Goal: Task Accomplishment & Management: Complete application form

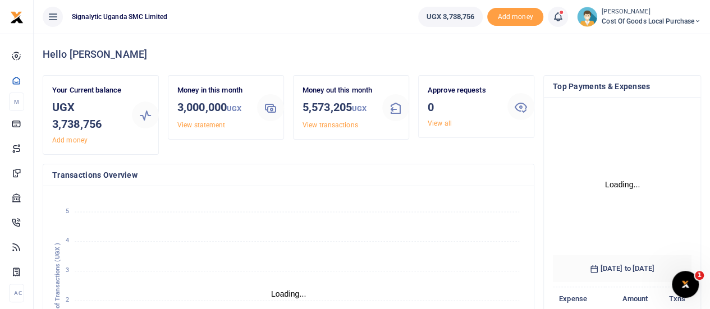
click at [646, 21] on span "Cost of Goods Local Purchase" at bounding box center [650, 21] width 99 height 10
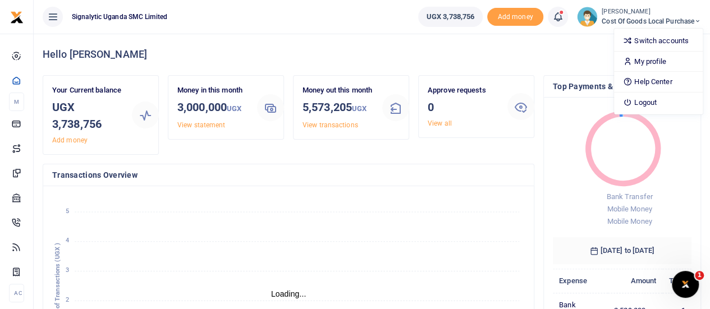
scroll to position [9, 9]
click at [644, 46] on link "Switch accounts" at bounding box center [658, 41] width 89 height 16
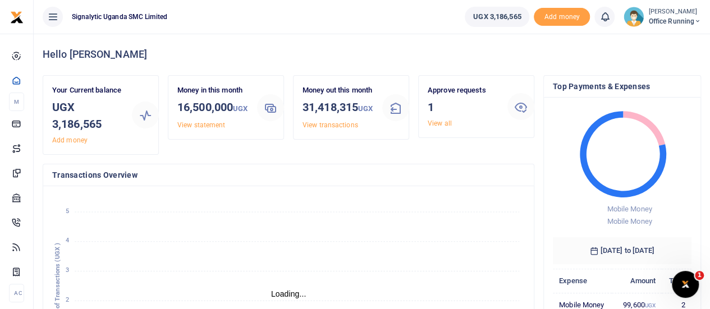
scroll to position [9, 9]
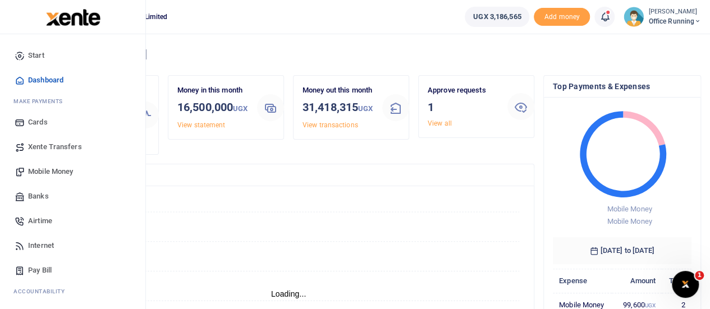
click at [55, 172] on span "Mobile Money" at bounding box center [50, 171] width 45 height 11
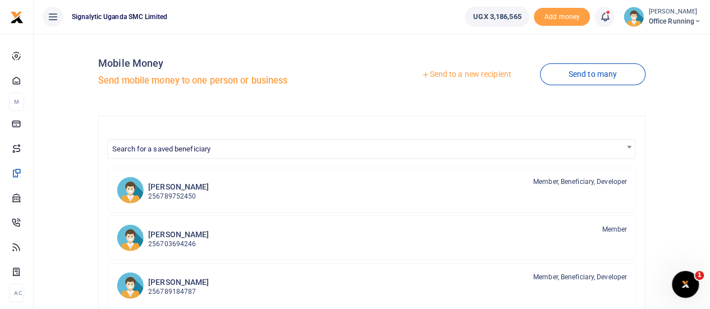
click at [475, 72] on link "Send to a new recipient" at bounding box center [466, 75] width 146 height 20
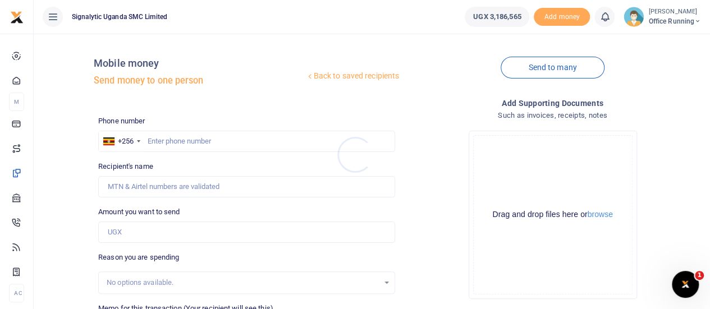
click at [190, 132] on div at bounding box center [355, 154] width 710 height 309
click at [182, 140] on input "text" at bounding box center [246, 141] width 297 height 21
paste input "708268176"
type input "708268176"
click at [158, 238] on input "Amount you want to send" at bounding box center [246, 232] width 297 height 21
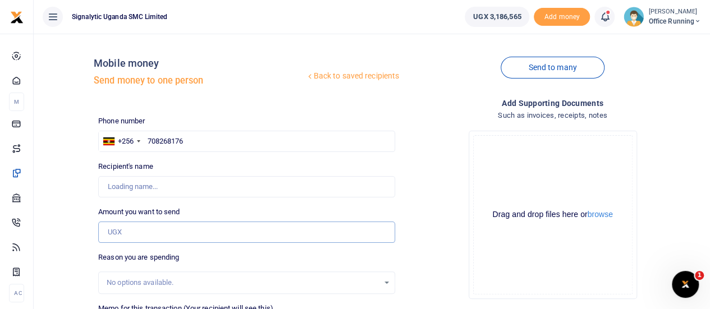
type input "Grace Atuheire"
type input "5"
type input "687,000"
click at [67, 229] on div "Back to saved recipients Mobile money Send money to one person Send to many Pho…" at bounding box center [371, 251] width 667 height 416
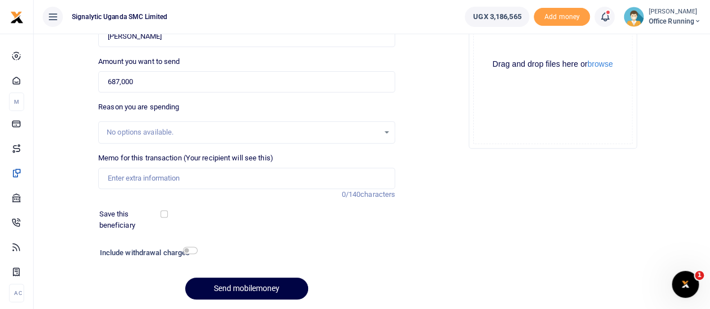
scroll to position [168, 0]
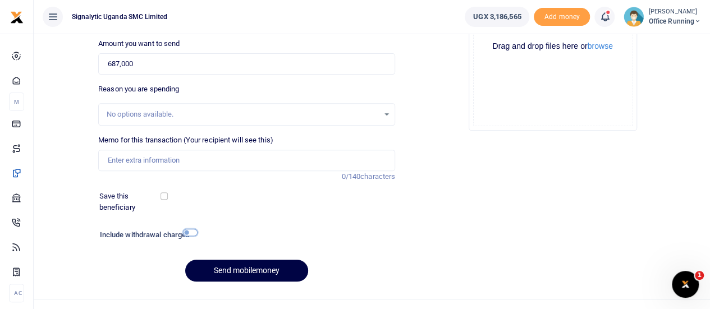
drag, startPoint x: 193, startPoint y: 233, endPoint x: 201, endPoint y: 228, distance: 9.3
click at [192, 233] on input "checkbox" at bounding box center [190, 232] width 15 height 7
checkbox input "true"
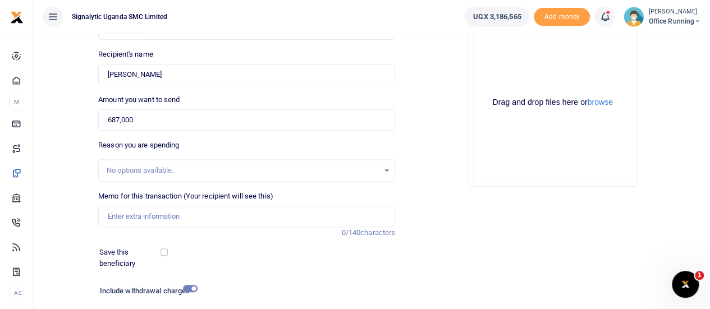
scroll to position [218, 0]
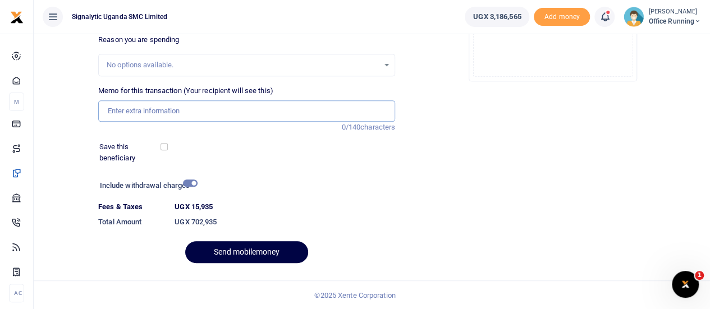
click at [168, 114] on input "Memo for this transaction (Your recipient will see this)" at bounding box center [246, 110] width 297 height 21
paste input "REQSN00135"
type input "REQSN00135 GEN"
click at [438, 205] on div "Add supporting Documents Such as invoices, receipts, notes Drop your files here…" at bounding box center [552, 75] width 306 height 393
click at [242, 246] on button "Send mobilemoney" at bounding box center [246, 252] width 123 height 22
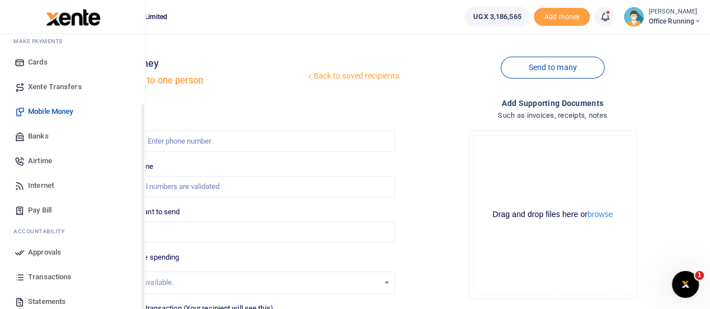
scroll to position [116, 0]
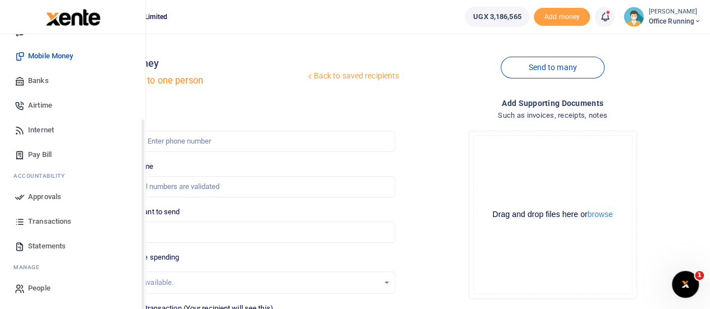
click at [54, 198] on span "Approvals" at bounding box center [44, 196] width 33 height 11
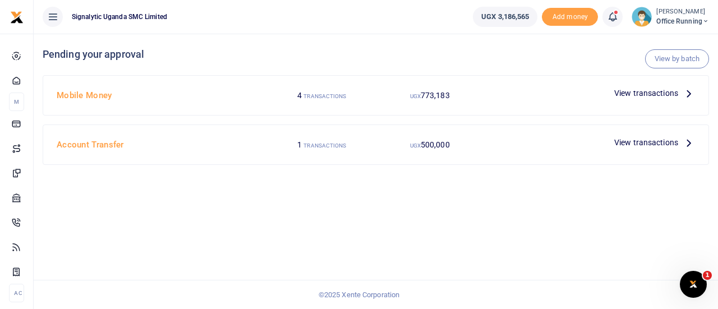
click at [642, 97] on span "View transactions" at bounding box center [646, 93] width 64 height 12
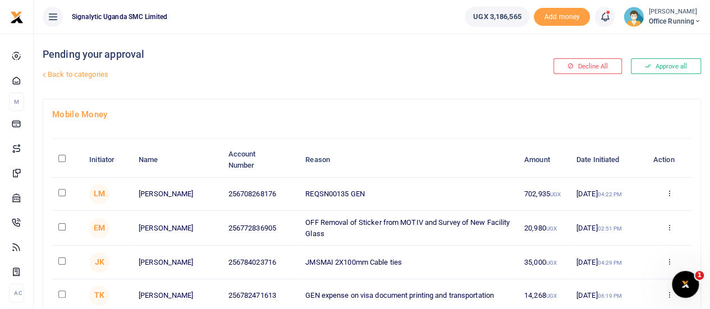
click at [668, 195] on icon at bounding box center [668, 193] width 7 height 8
click at [622, 211] on link "Approve" at bounding box center [627, 213] width 89 height 16
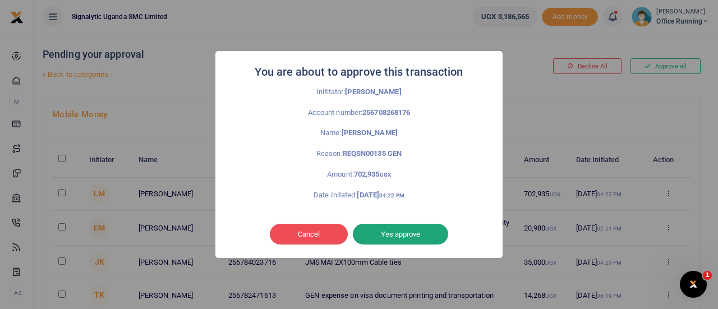
click at [412, 232] on button "Yes approve" at bounding box center [400, 234] width 95 height 21
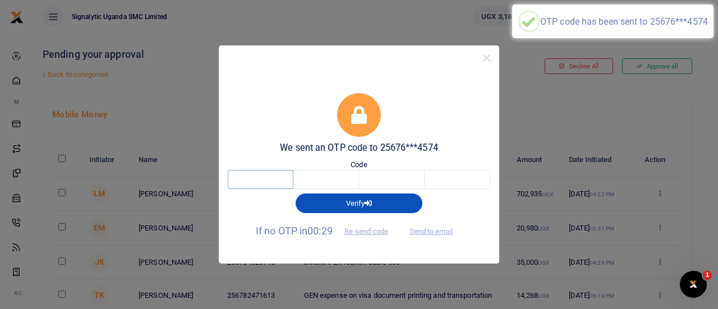
click at [250, 185] on input "text" at bounding box center [261, 179] width 66 height 19
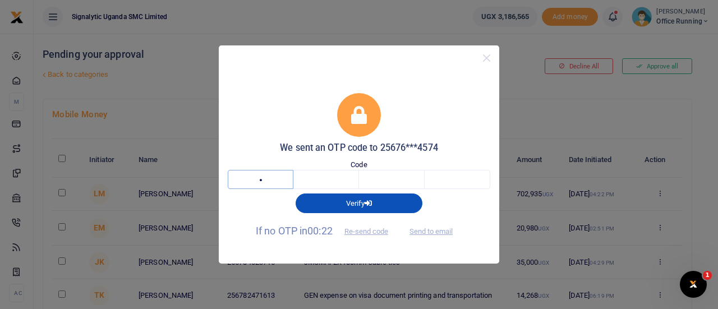
type input "1"
type input "5"
type input "8"
type input "6"
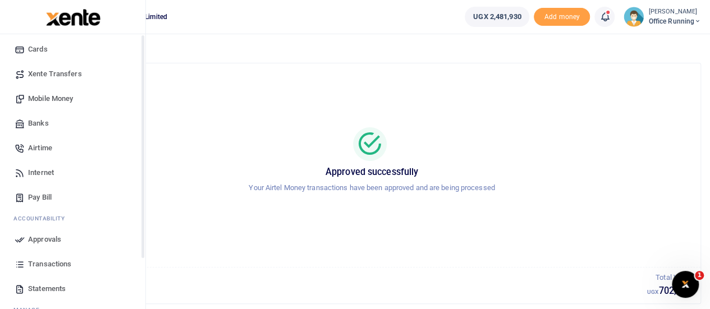
scroll to position [116, 0]
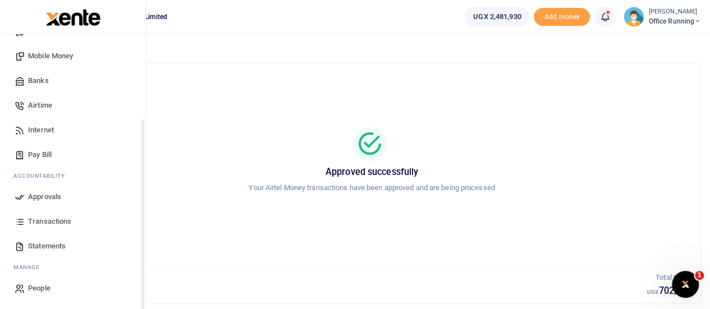
click at [57, 194] on span "Approvals" at bounding box center [44, 196] width 33 height 11
click at [53, 218] on span "Transactions" at bounding box center [49, 221] width 43 height 11
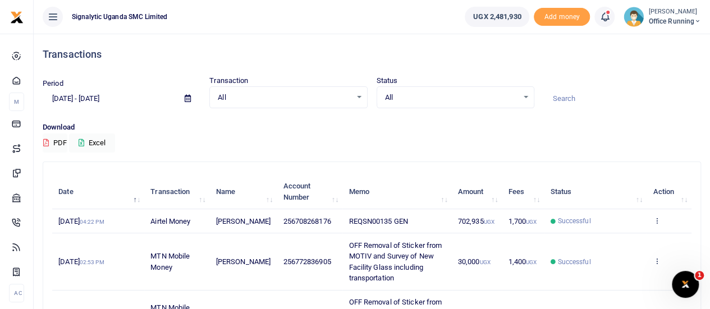
click at [660, 228] on td "View details Send again" at bounding box center [668, 221] width 45 height 24
click at [656, 224] on icon at bounding box center [655, 221] width 7 height 8
click at [622, 247] on link "View details" at bounding box center [615, 245] width 89 height 16
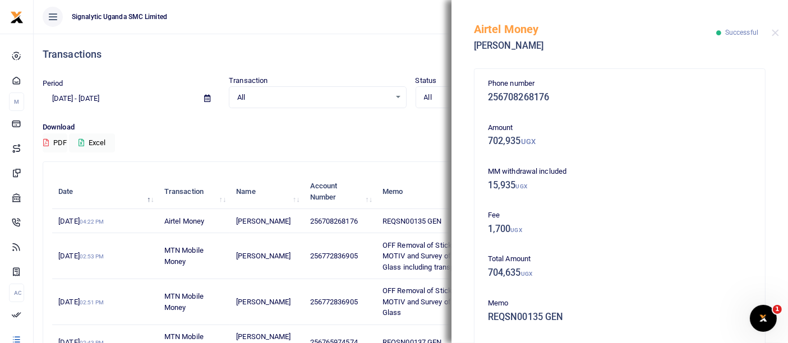
click at [718, 31] on div "Airtel Money [PERSON_NAME] Successful" at bounding box center [620, 31] width 337 height 62
click at [718, 31] on button "Close" at bounding box center [775, 32] width 7 height 7
